Goal: Task Accomplishment & Management: Manage account settings

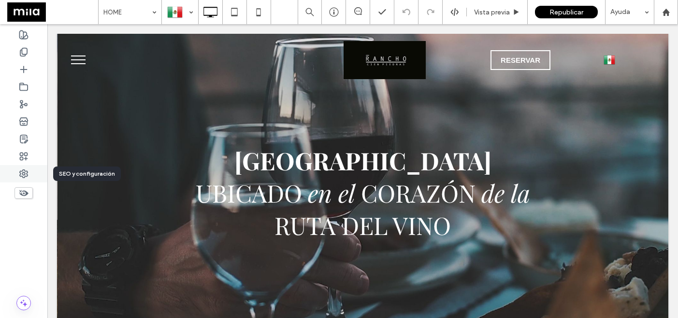
click at [23, 175] on use at bounding box center [24, 174] width 8 height 8
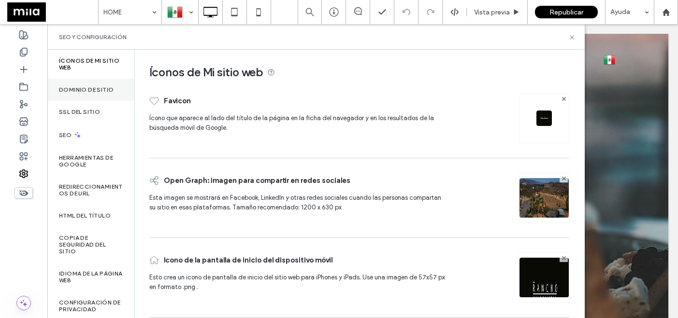
click at [105, 87] on label "Dominio de sitio" at bounding box center [86, 89] width 55 height 7
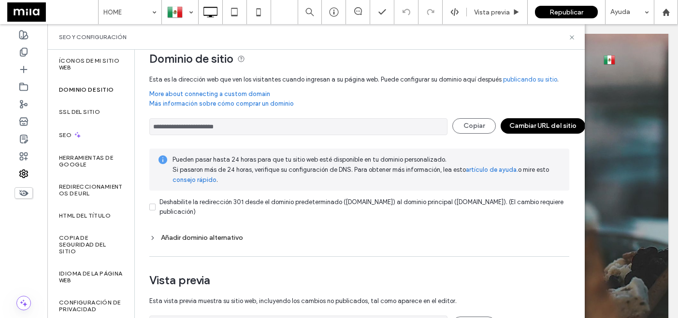
scroll to position [14, 0]
click at [150, 238] on icon at bounding box center [152, 237] width 7 height 7
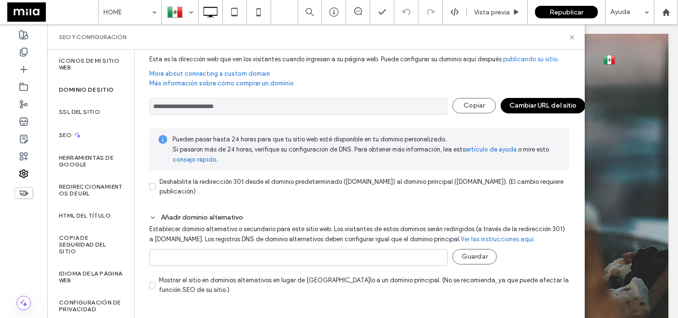
scroll to position [34, 0]
drag, startPoint x: 153, startPoint y: 172, endPoint x: 342, endPoint y: 199, distance: 191.1
click at [342, 199] on div "**********" at bounding box center [359, 204] width 420 height 222
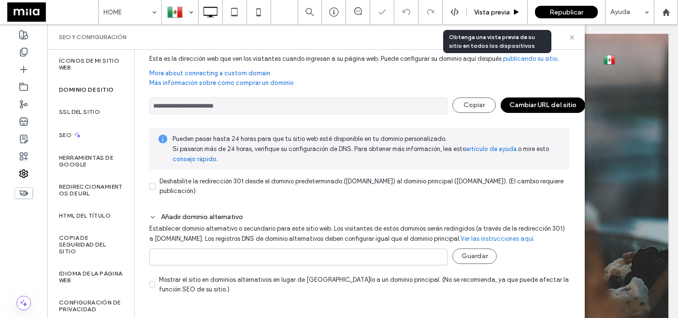
copy div "Deshabilite la redirección 301 desde el dominio predeterminado (rancho-cien-pie…"
